Goal: Transaction & Acquisition: Download file/media

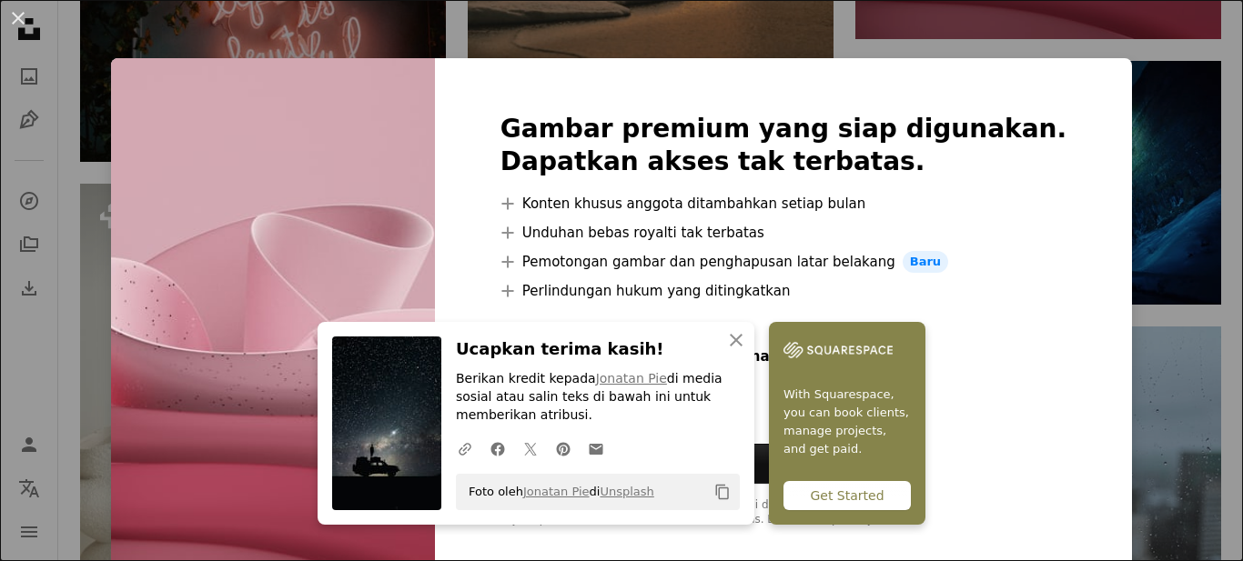
scroll to position [23, 0]
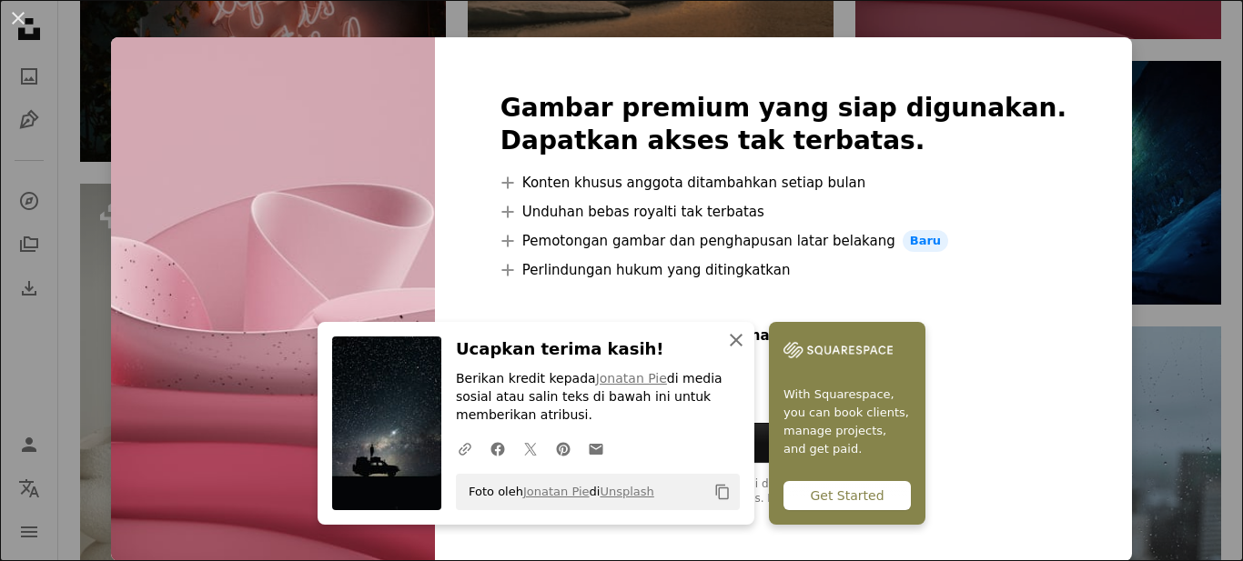
click at [741, 341] on icon "An X shape" at bounding box center [736, 340] width 22 height 22
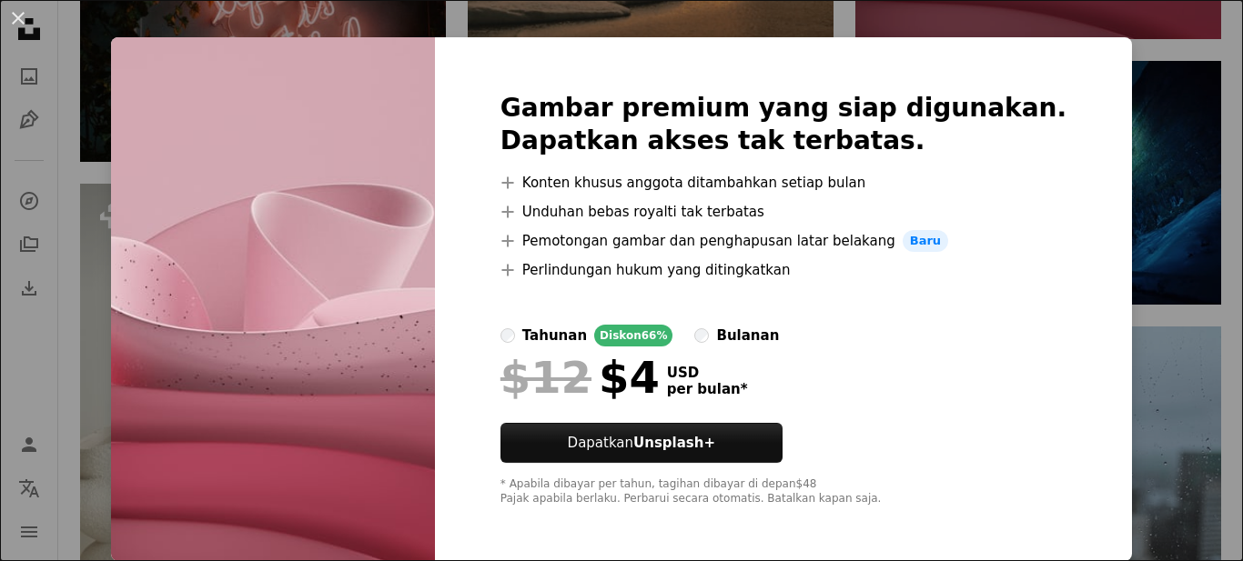
click at [1134, 121] on div "An X shape Gambar premium yang siap digunakan. Dapatkan akses tak terbatas. A p…" at bounding box center [621, 280] width 1243 height 561
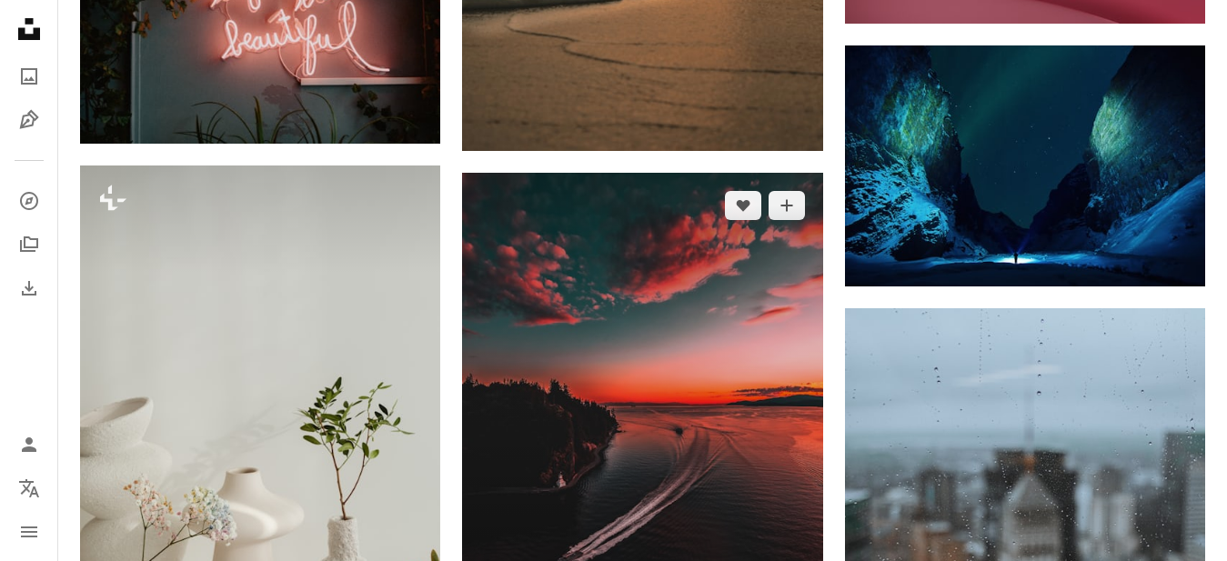
scroll to position [1819, 0]
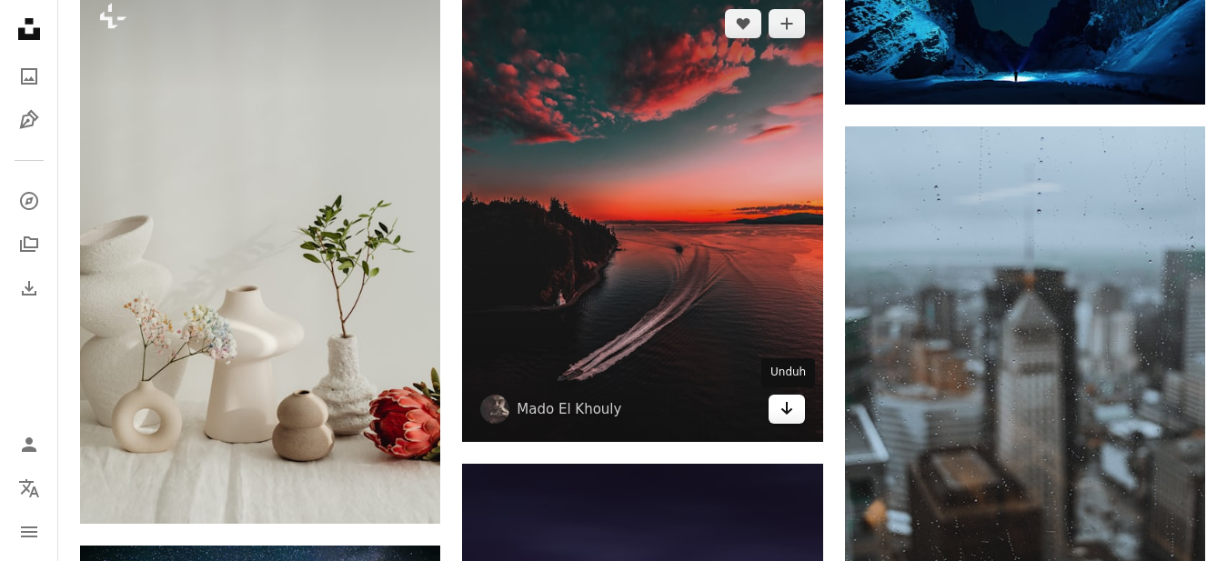
click at [786, 416] on icon "Arrow pointing down" at bounding box center [787, 409] width 15 height 22
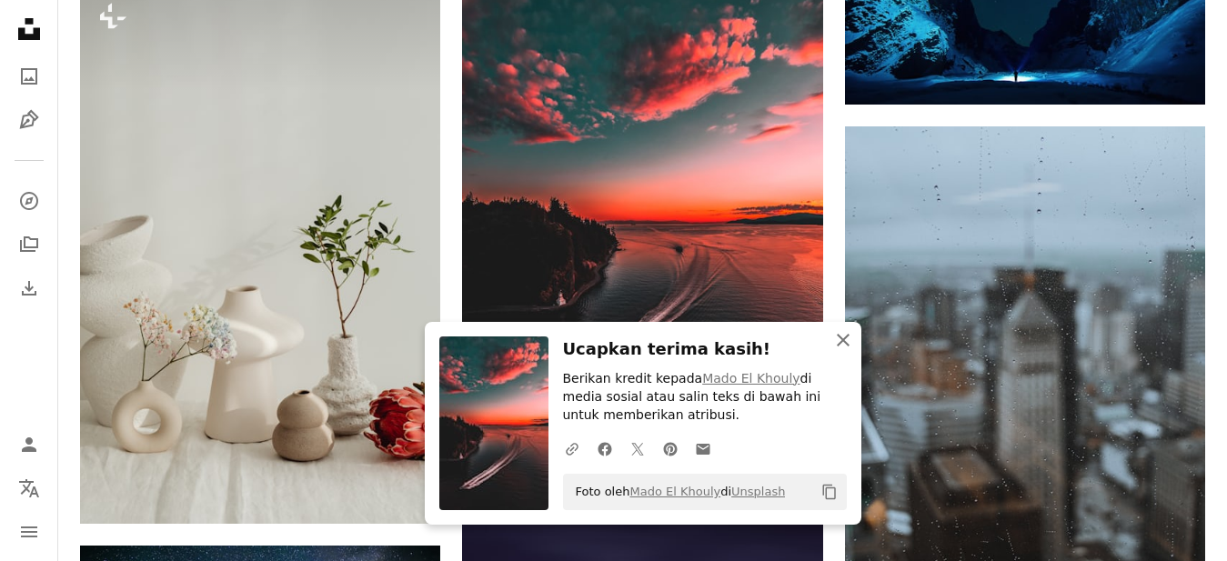
click at [841, 340] on icon "button" at bounding box center [843, 340] width 13 height 13
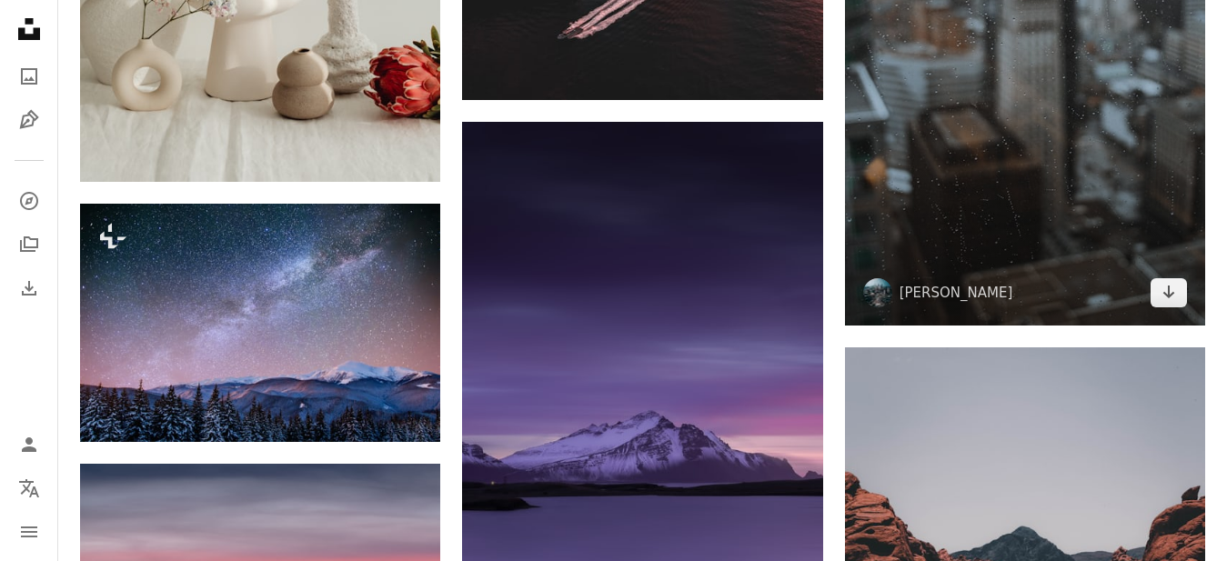
scroll to position [2183, 0]
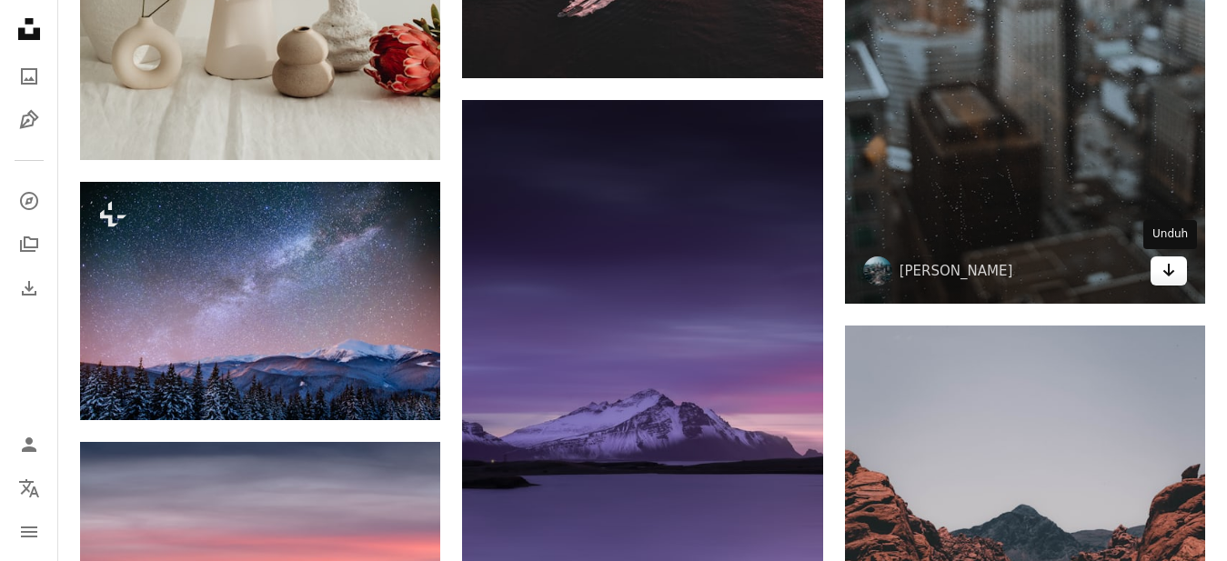
click at [1177, 272] on link "Arrow pointing down" at bounding box center [1169, 271] width 36 height 29
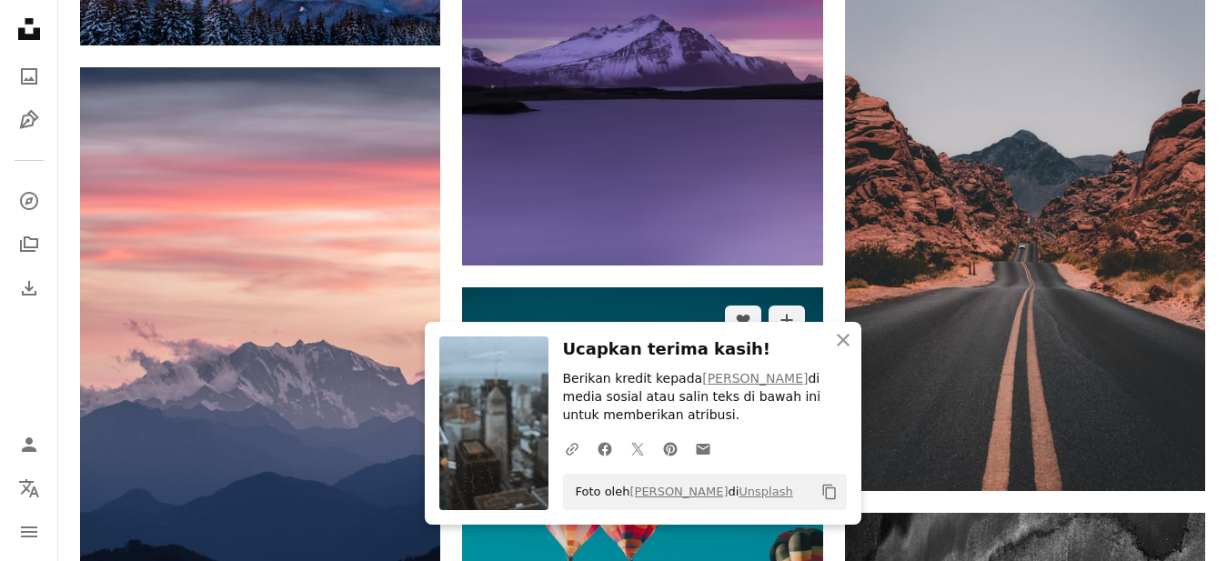
scroll to position [2820, 0]
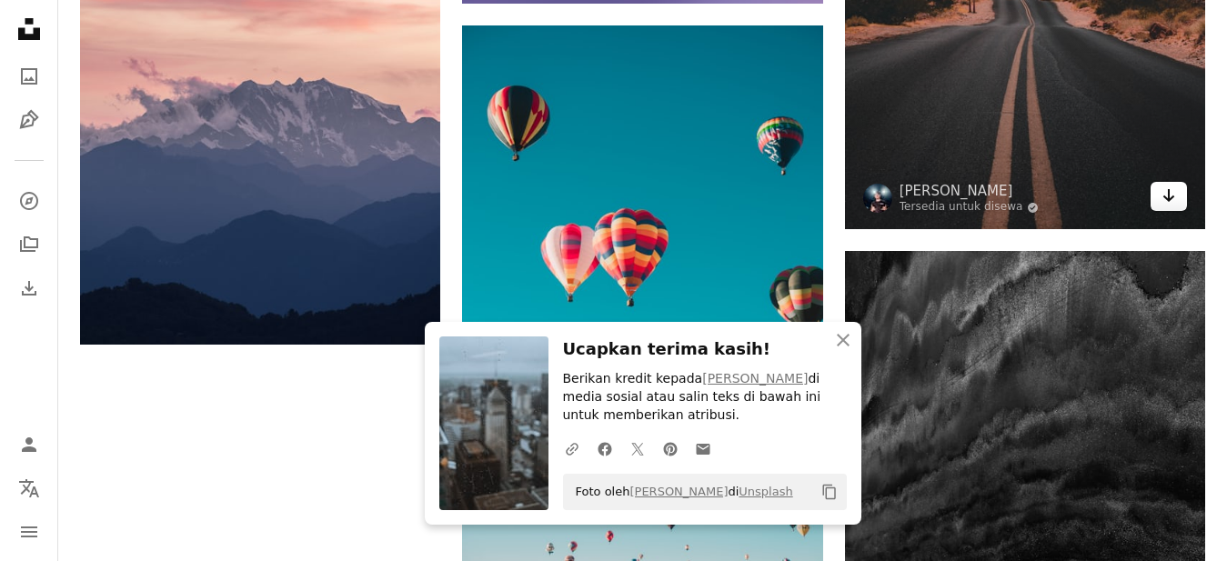
click at [1173, 201] on icon "Arrow pointing down" at bounding box center [1169, 196] width 15 height 22
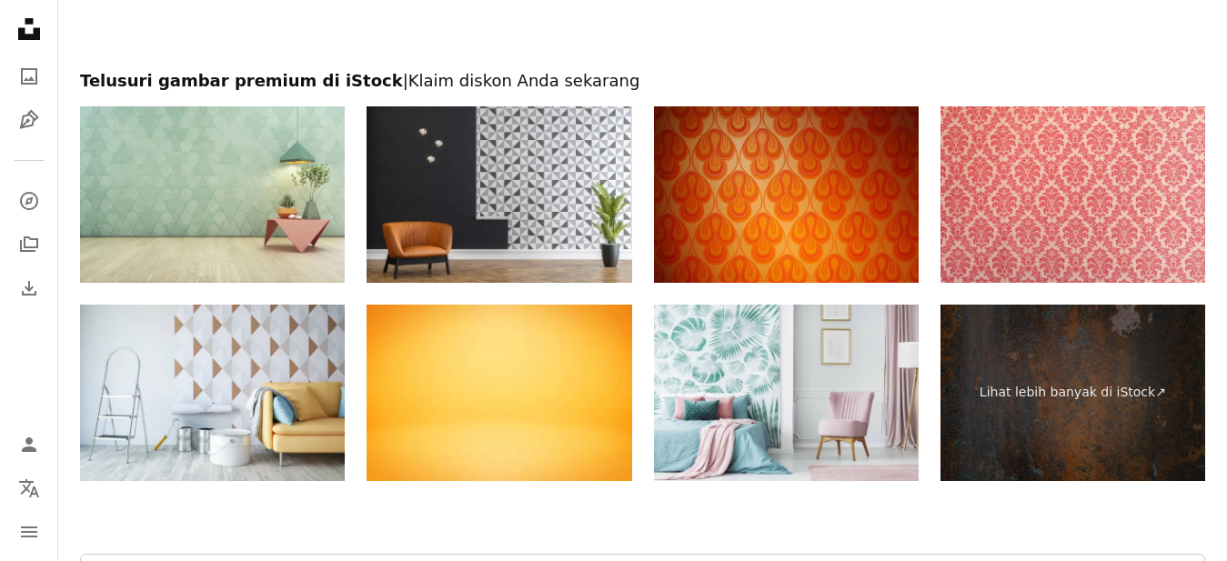
scroll to position [3639, 0]
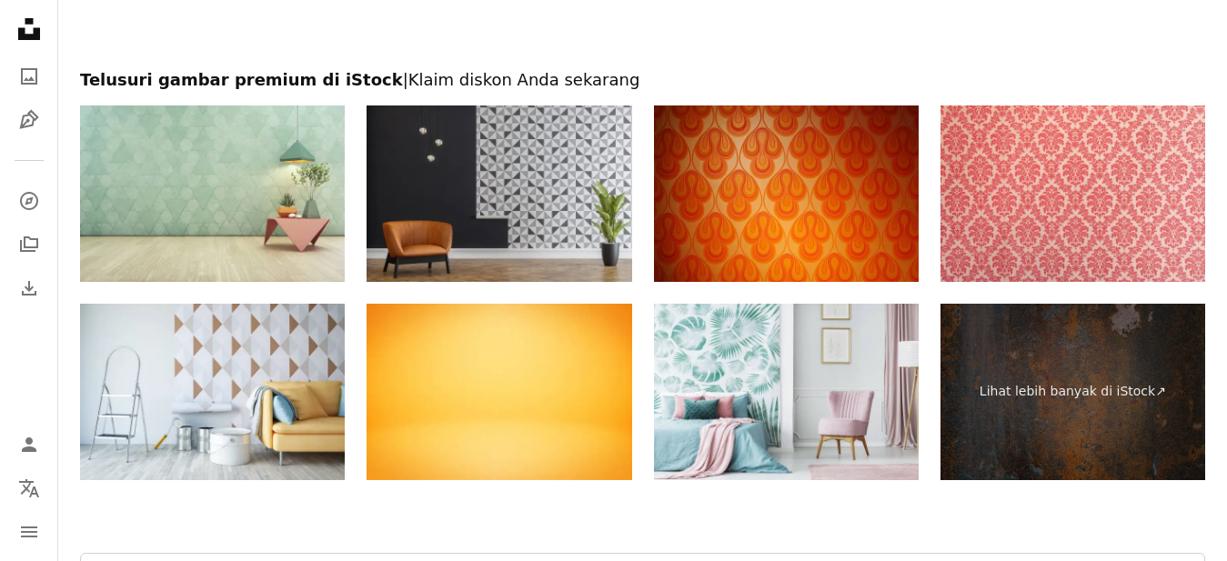
click at [491, 216] on img at bounding box center [499, 194] width 265 height 176
